Goal: Download file/media

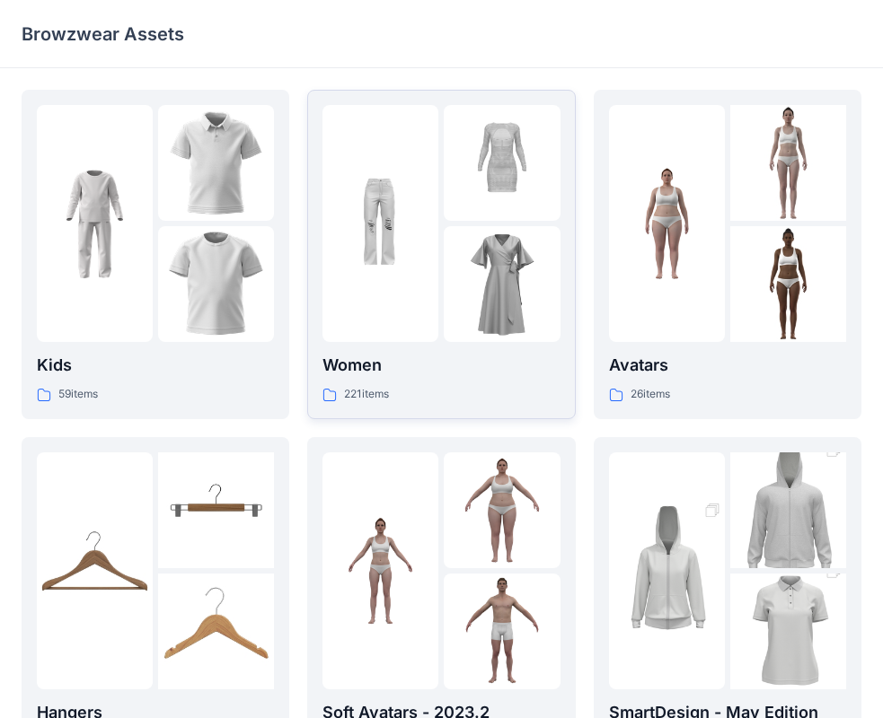
click at [453, 257] on img at bounding box center [501, 284] width 116 height 116
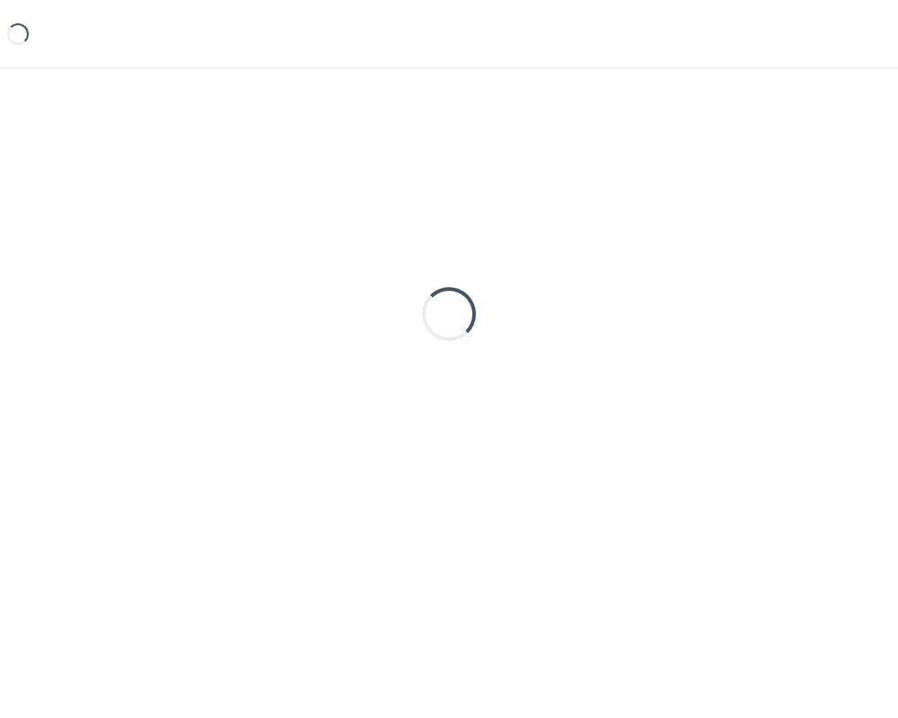
click at [454, 256] on div "Loading..." at bounding box center [449, 314] width 855 height 449
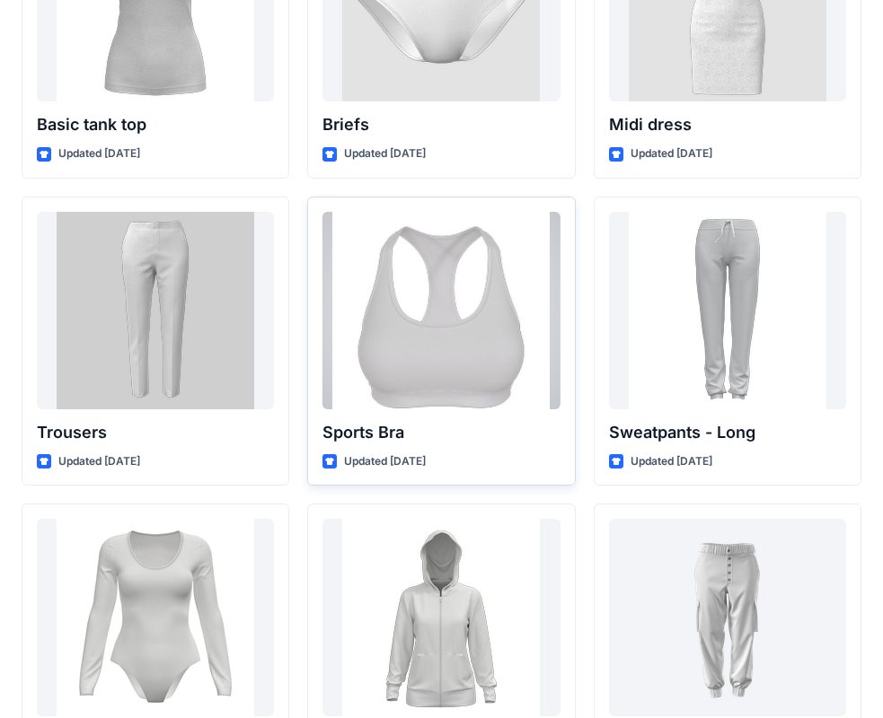
scroll to position [14950, 0]
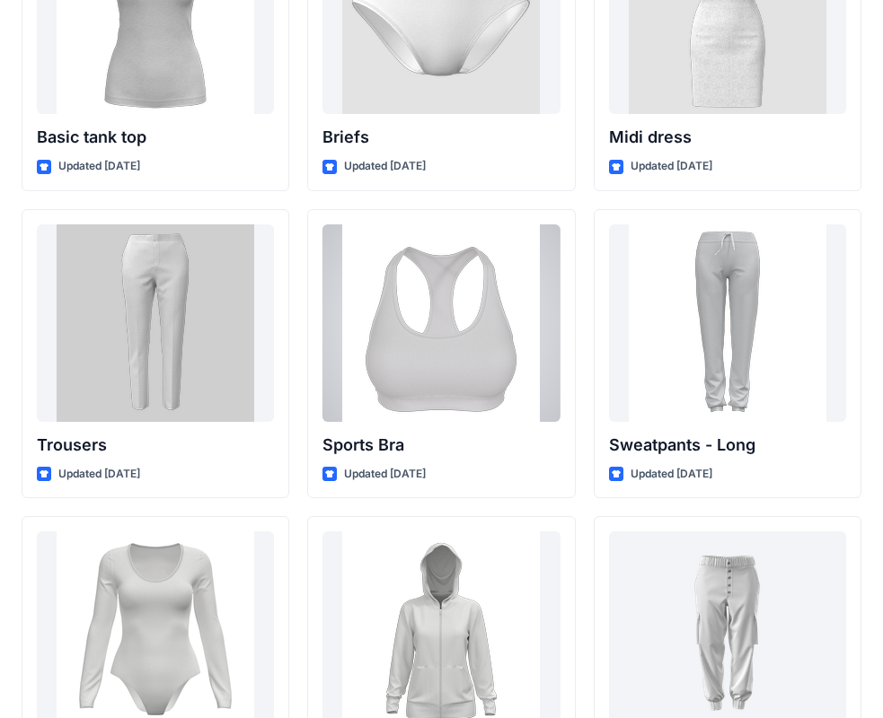
click at [450, 276] on div at bounding box center [440, 323] width 237 height 198
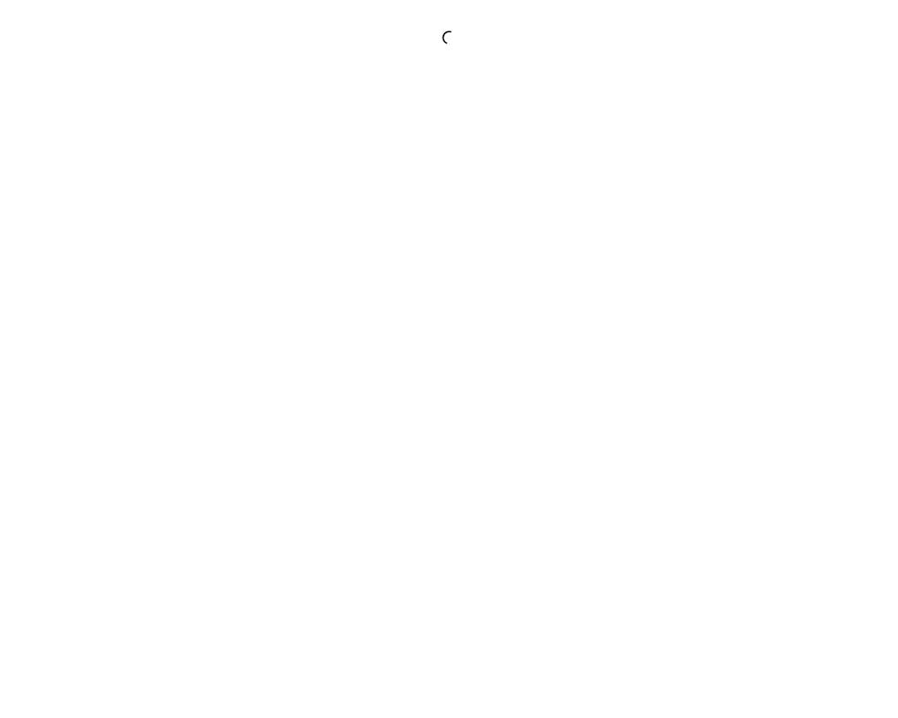
click at [448, 273] on div at bounding box center [449, 359] width 898 height 718
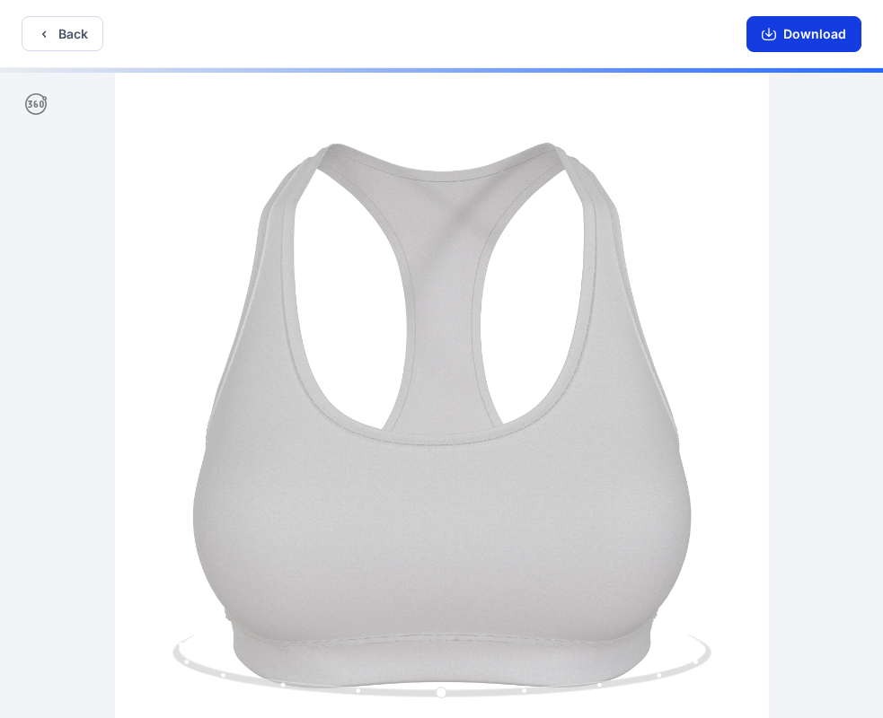
click at [841, 37] on button "Download" at bounding box center [803, 34] width 115 height 36
